Goal: Task Accomplishment & Management: Manage account settings

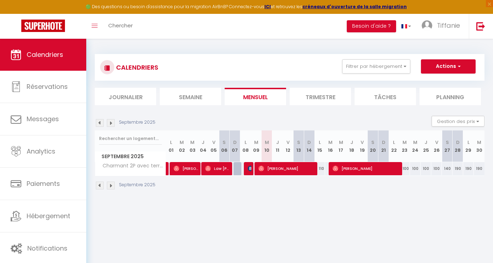
click at [112, 124] on img at bounding box center [111, 123] width 8 height 8
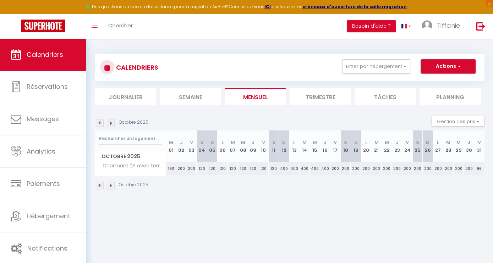
click at [445, 70] on button "Actions" at bounding box center [448, 66] width 55 height 14
click at [216, 116] on div "Octobre 2025 Gestion des prix Nb Nuits minimum Règles Disponibilité" at bounding box center [290, 123] width 390 height 15
click at [112, 123] on img at bounding box center [111, 123] width 8 height 8
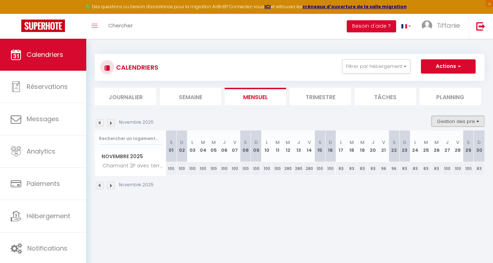
click at [453, 122] on button "Gestion des prix" at bounding box center [458, 121] width 53 height 11
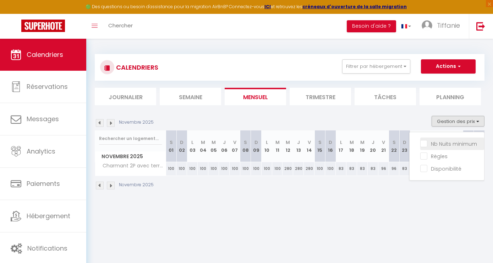
click at [425, 143] on input "Nb Nuits minimum" at bounding box center [452, 143] width 64 height 7
checkbox input "true"
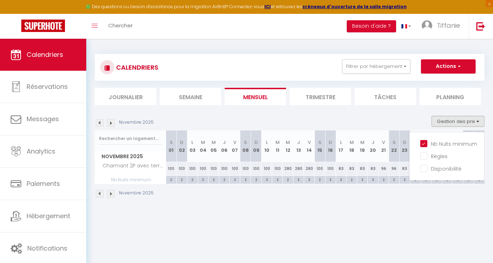
click at [372, 184] on div "Novembre 2025 Gestion des prix Nb Nuits minimum Règles Disponibilité Novembre 2…" at bounding box center [290, 160] width 390 height 89
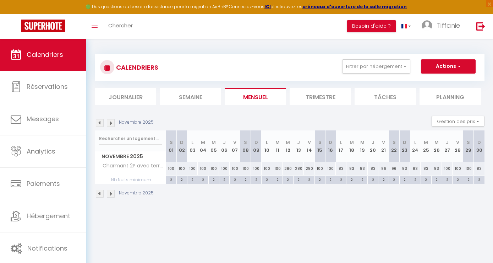
click at [351, 217] on body "🟢 Des questions ou besoin d'assistance pour la migration AirBnB? Connectez-vous…" at bounding box center [246, 170] width 493 height 263
click at [111, 122] on img at bounding box center [111, 123] width 8 height 8
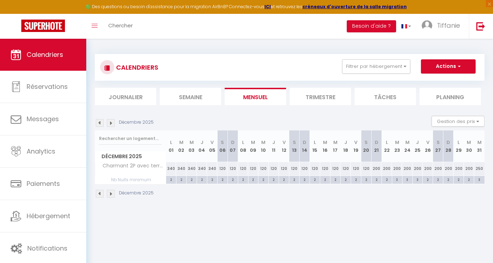
click at [111, 122] on img at bounding box center [111, 123] width 8 height 8
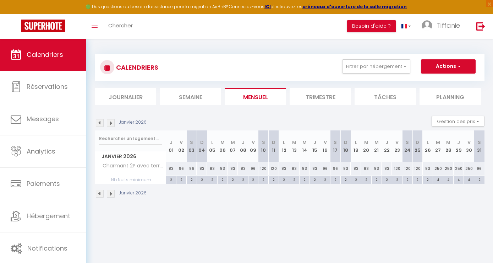
click at [111, 122] on img at bounding box center [111, 123] width 8 height 8
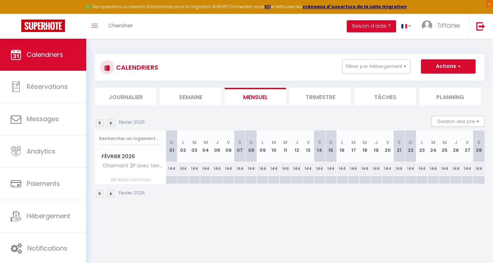
click at [111, 122] on img at bounding box center [111, 123] width 8 height 8
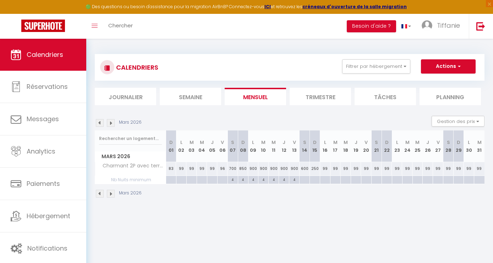
click at [111, 122] on img at bounding box center [111, 123] width 8 height 8
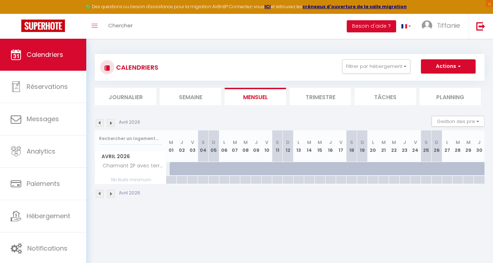
click at [111, 122] on img at bounding box center [111, 123] width 8 height 8
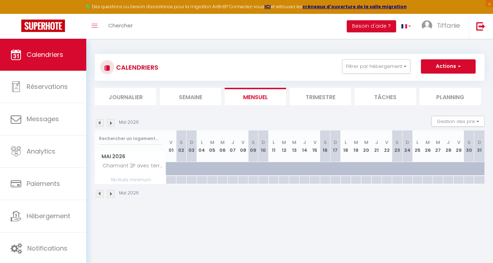
click at [99, 123] on img at bounding box center [100, 123] width 8 height 8
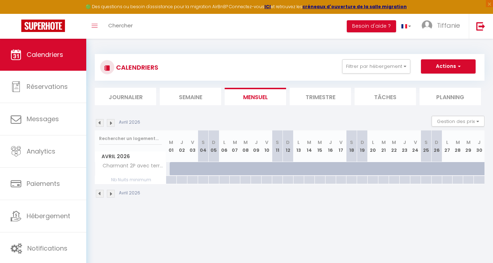
click at [99, 123] on img at bounding box center [100, 123] width 8 height 8
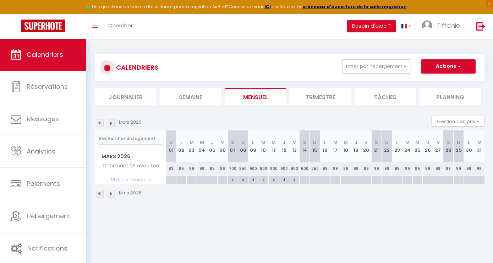
click at [235, 182] on div "4" at bounding box center [233, 179] width 10 height 7
type input "4"
type input "[DATE]"
type input "Dim 08 Mars 2026"
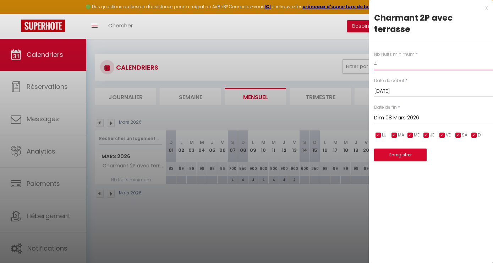
click at [399, 65] on input "4" at bounding box center [433, 64] width 119 height 13
type input "5"
click at [401, 117] on input "Dim 08 Mars 2026" at bounding box center [433, 117] width 119 height 9
click at [407, 148] on div "Enregistrer" at bounding box center [433, 151] width 119 height 22
click at [405, 118] on input "Dim 08 Mars 2026" at bounding box center [433, 117] width 119 height 9
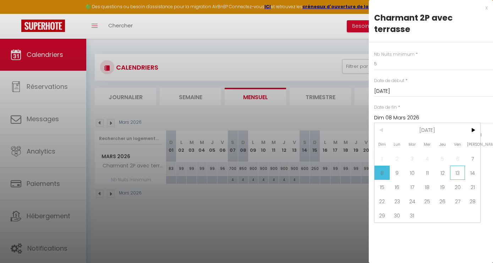
click at [456, 179] on span "13" at bounding box center [457, 172] width 15 height 14
type input "Ven 13 Mars 2026"
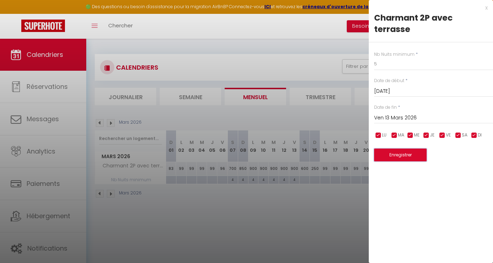
click at [414, 156] on button "Enregistrer" at bounding box center [400, 154] width 53 height 13
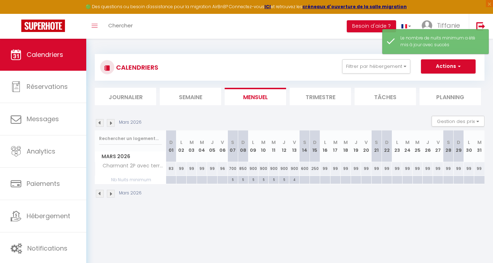
click at [296, 182] on div "4" at bounding box center [294, 179] width 10 height 7
type input "4"
type input "Ven 13 Mars 2026"
type input "[DATE]"
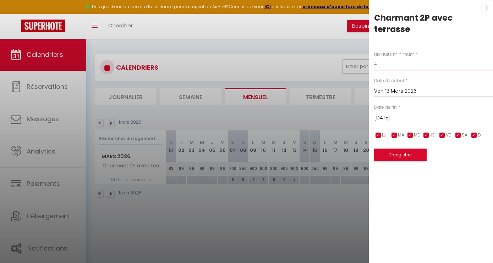
click at [396, 64] on input "4" at bounding box center [433, 64] width 119 height 13
type input "5"
click at [395, 159] on button "Enregistrer" at bounding box center [400, 154] width 53 height 13
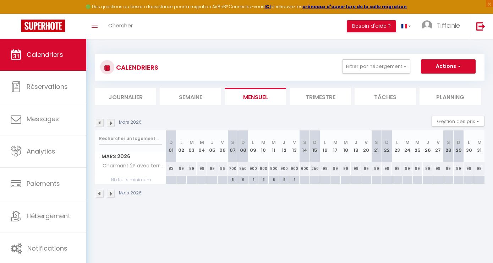
click at [170, 181] on div at bounding box center [171, 180] width 10 height 8
type input "Dim 01 Mars 2026"
type input "Lun 02 Mars 2026"
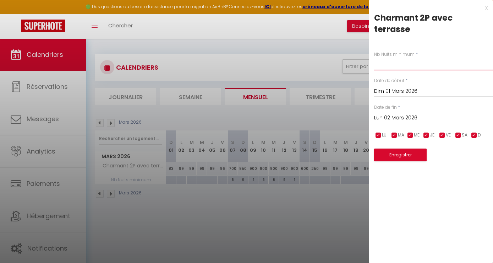
click at [428, 67] on input "text" at bounding box center [433, 64] width 119 height 13
type input "2"
click at [400, 117] on input "Lun 02 Mars 2026" at bounding box center [433, 117] width 119 height 9
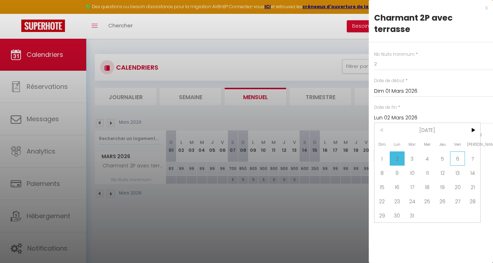
click at [457, 160] on span "6" at bounding box center [457, 158] width 15 height 14
type input "Ven 06 Mars 2026"
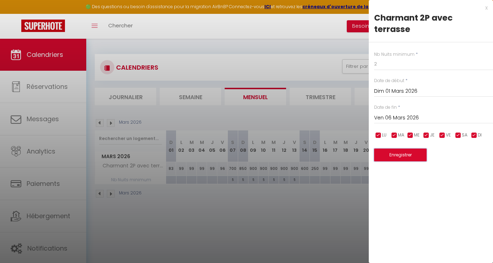
click at [384, 152] on button "Enregistrer" at bounding box center [400, 154] width 53 height 13
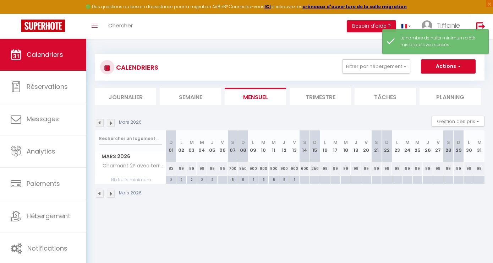
click at [223, 178] on div at bounding box center [222, 180] width 10 height 8
type input "Ven 06 Mars 2026"
type input "[DATE]"
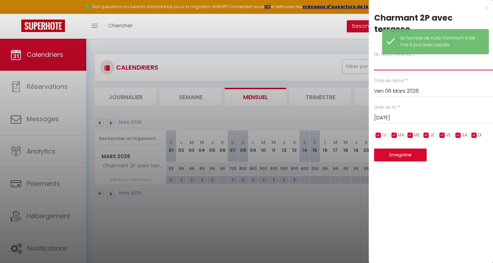
drag, startPoint x: 388, startPoint y: 65, endPoint x: 396, endPoint y: 62, distance: 9.2
click at [388, 65] on input "text" at bounding box center [433, 64] width 119 height 13
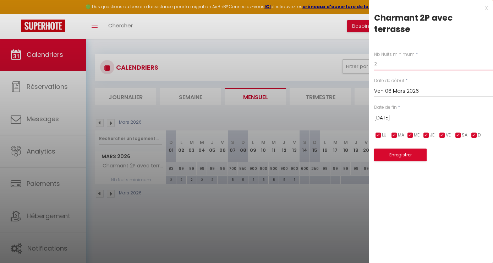
type input "2"
click at [404, 154] on button "Enregistrer" at bounding box center [400, 154] width 53 height 13
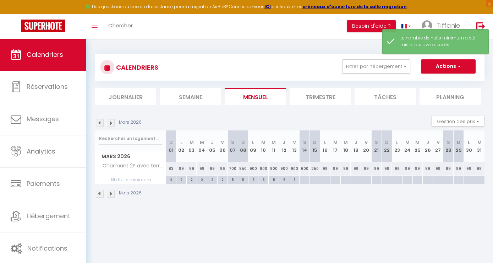
click at [304, 179] on div at bounding box center [304, 180] width 10 height 8
type input "[DATE]"
type input "Dim 15 Mars 2026"
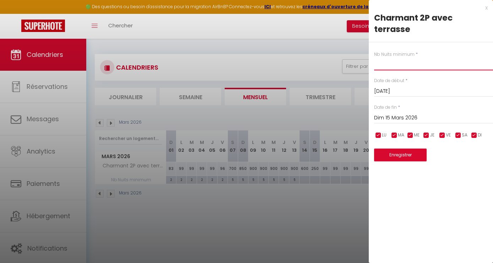
click at [407, 62] on input "text" at bounding box center [433, 64] width 119 height 13
type input "2"
click at [399, 118] on input "Dim 15 Mars 2026" at bounding box center [433, 117] width 119 height 9
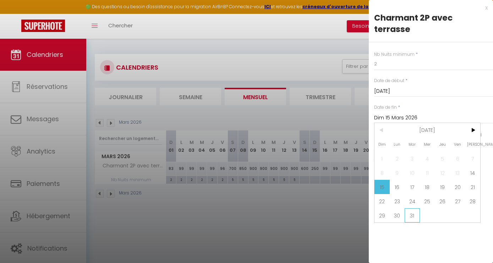
click at [419, 215] on span "31" at bounding box center [412, 215] width 15 height 14
type input "[DATE]"
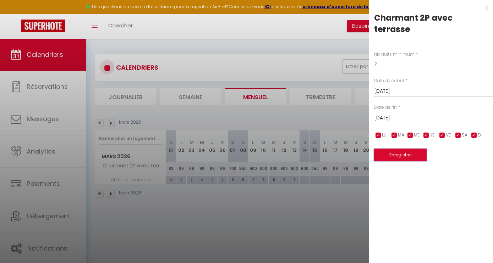
click at [408, 160] on button "Enregistrer" at bounding box center [400, 154] width 53 height 13
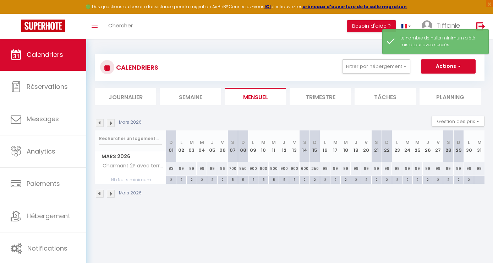
click at [483, 183] on div at bounding box center [479, 180] width 11 height 8
type input "[DATE]"
type input "Mer 01 Avril 2026"
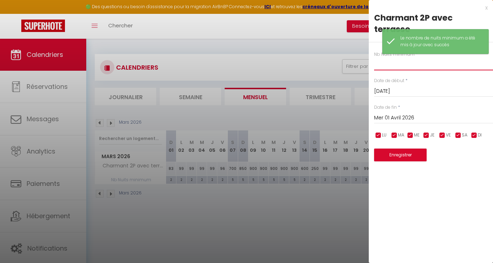
click at [415, 66] on input "text" at bounding box center [433, 64] width 119 height 13
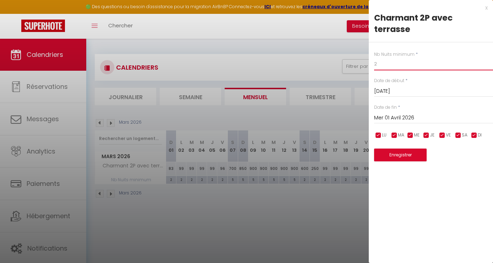
type input "2"
click at [395, 158] on button "Enregistrer" at bounding box center [400, 154] width 53 height 13
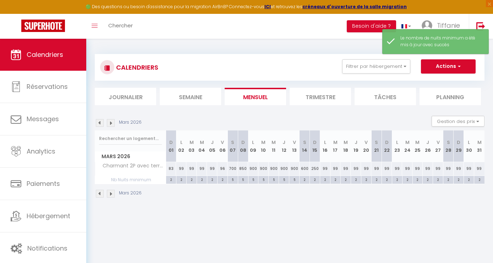
click at [99, 192] on img at bounding box center [100, 194] width 8 height 8
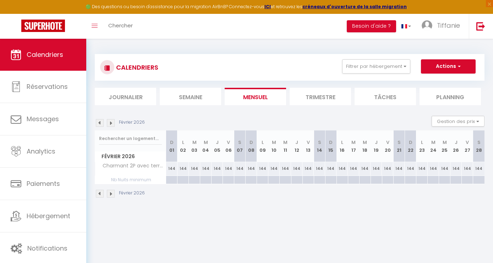
click at [170, 179] on div at bounding box center [171, 180] width 11 height 8
type input "Dim 01 Février 2026"
type input "Lun 02 Février 2026"
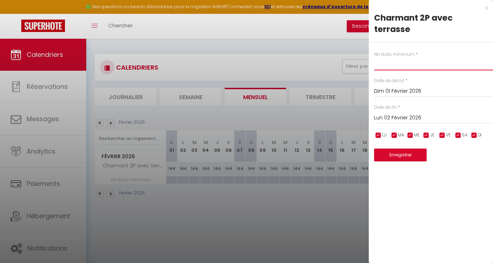
click at [397, 69] on input "text" at bounding box center [433, 64] width 119 height 13
type input "2"
click at [410, 119] on input "Lun 02 Février 2026" at bounding box center [433, 117] width 119 height 9
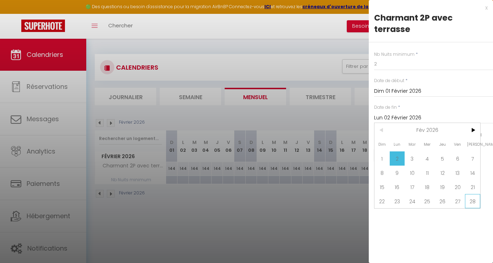
click at [475, 200] on span "28" at bounding box center [472, 201] width 15 height 14
type input "[DATE]"
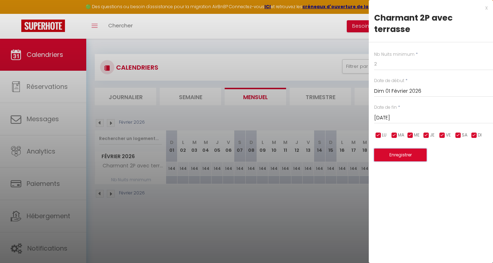
click at [405, 158] on button "Enregistrer" at bounding box center [400, 154] width 53 height 13
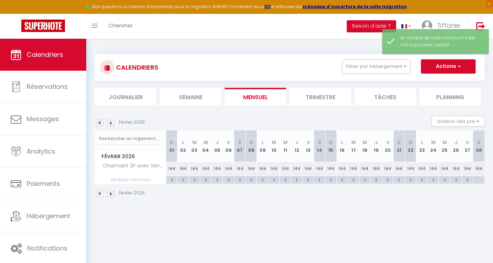
click at [98, 120] on img at bounding box center [100, 123] width 8 height 8
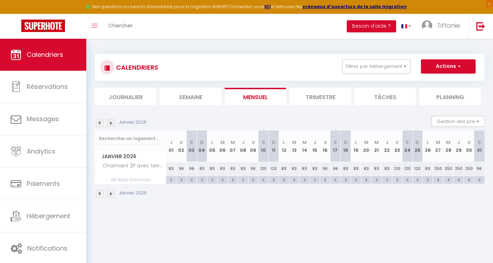
click at [111, 123] on img at bounding box center [111, 123] width 8 height 8
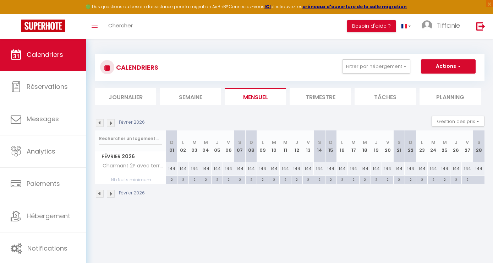
click at [111, 123] on img at bounding box center [111, 123] width 8 height 8
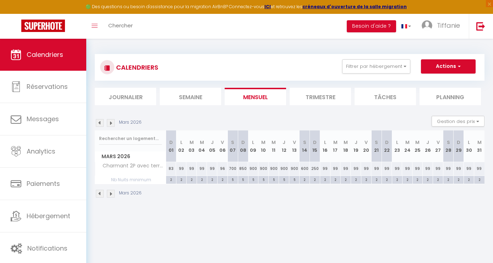
click at [111, 123] on img at bounding box center [111, 123] width 8 height 8
